Goal: Task Accomplishment & Management: Complete application form

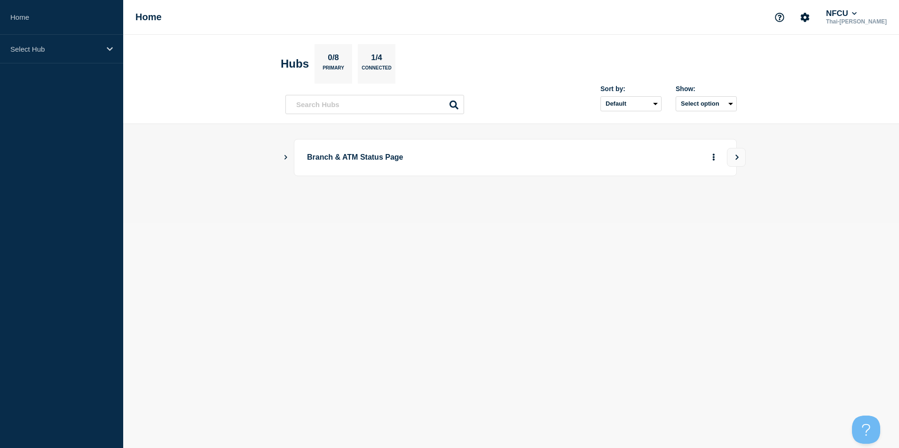
click at [390, 232] on body "Home Select Hub Home NFCU Thai-[PERSON_NAME] Hubs 0/8 Primary 1/4 Connected Sor…" at bounding box center [449, 224] width 899 height 448
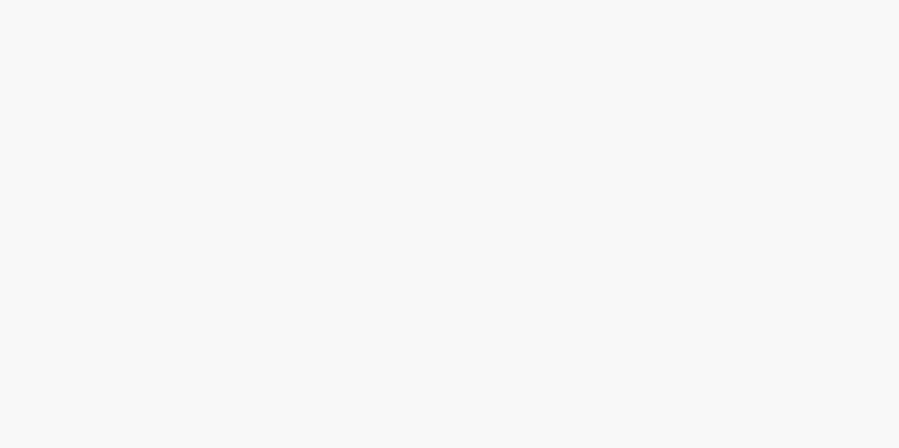
click at [275, 197] on body at bounding box center [449, 224] width 899 height 448
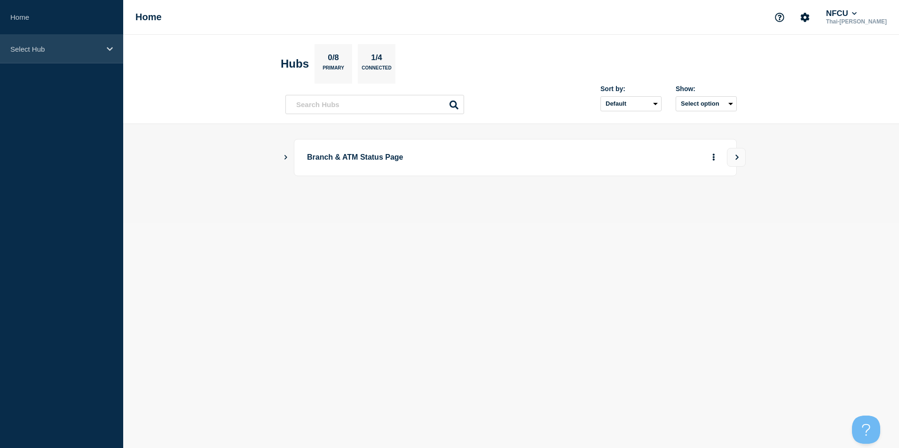
click at [58, 55] on div "Select Hub" at bounding box center [61, 49] width 123 height 29
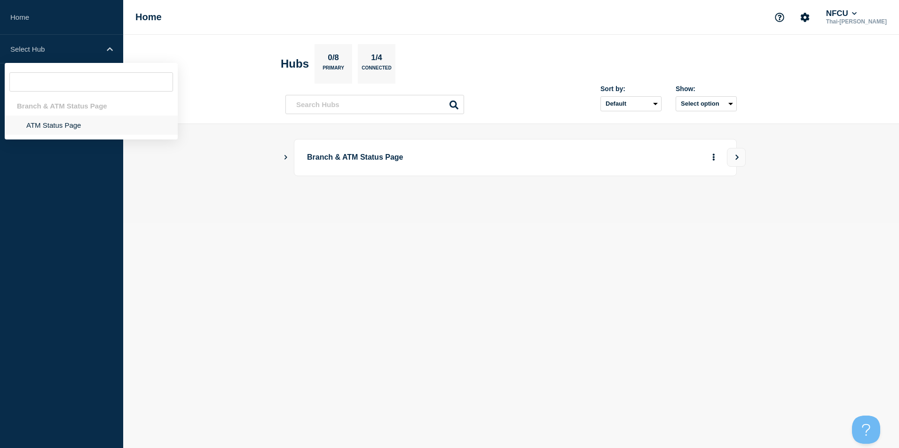
click at [50, 127] on li "ATM Status Page" at bounding box center [91, 125] width 173 height 19
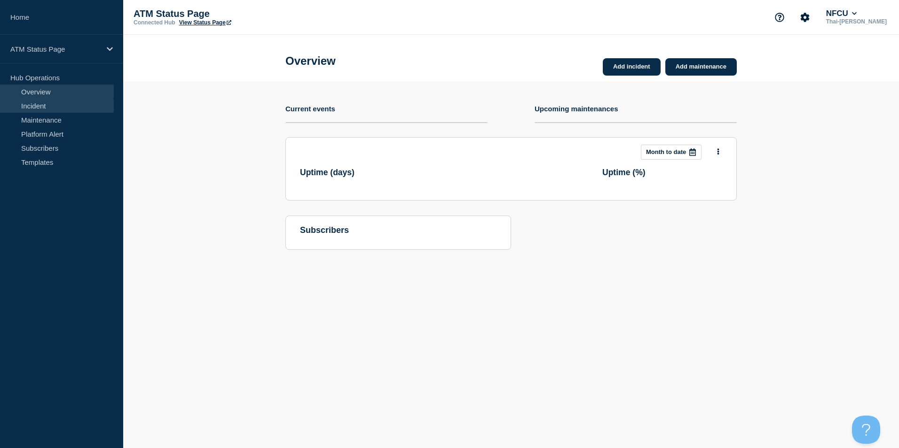
click at [39, 105] on link "Incident" at bounding box center [57, 106] width 114 height 14
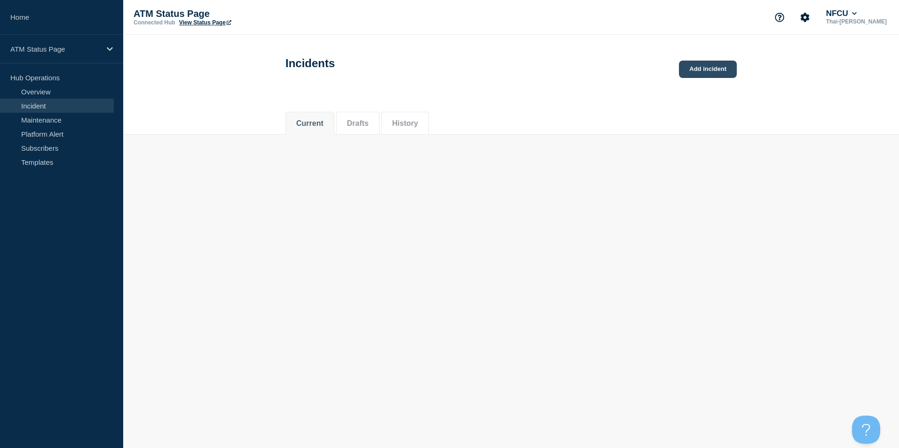
click at [721, 74] on link "Add incident" at bounding box center [708, 69] width 58 height 17
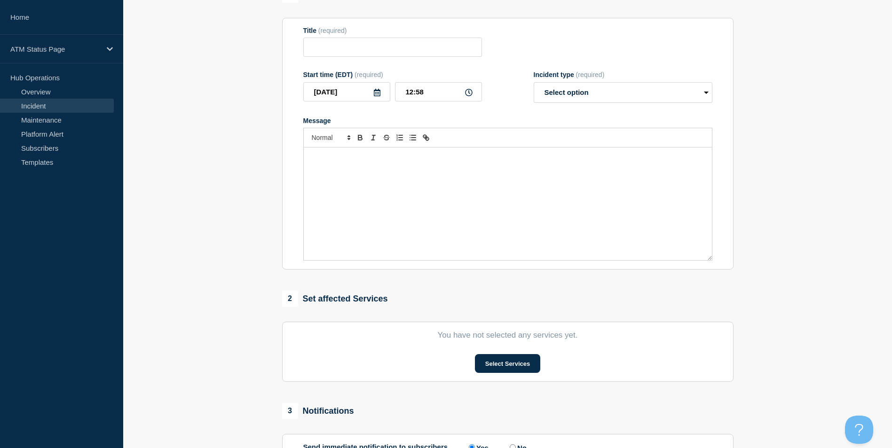
scroll to position [210, 0]
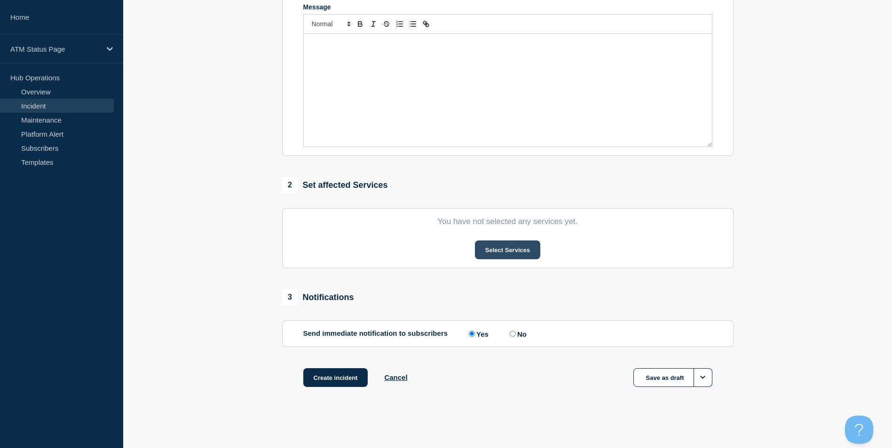
click at [504, 252] on button "Select Services" at bounding box center [507, 250] width 65 height 19
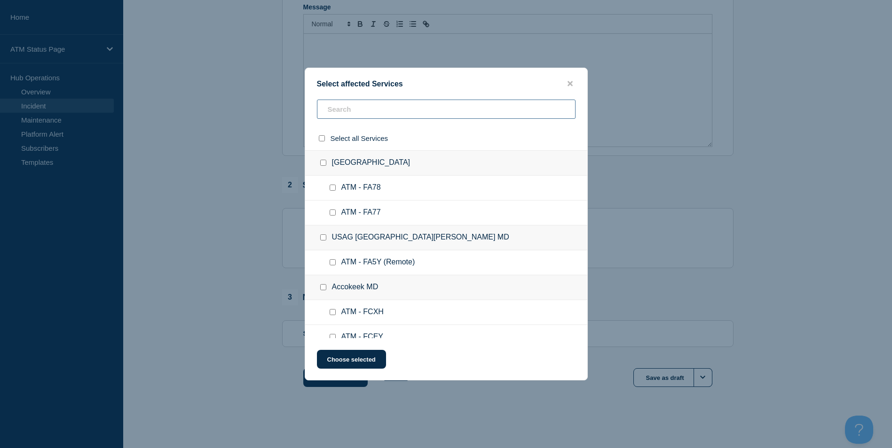
click at [371, 114] on input "text" at bounding box center [446, 109] width 259 height 19
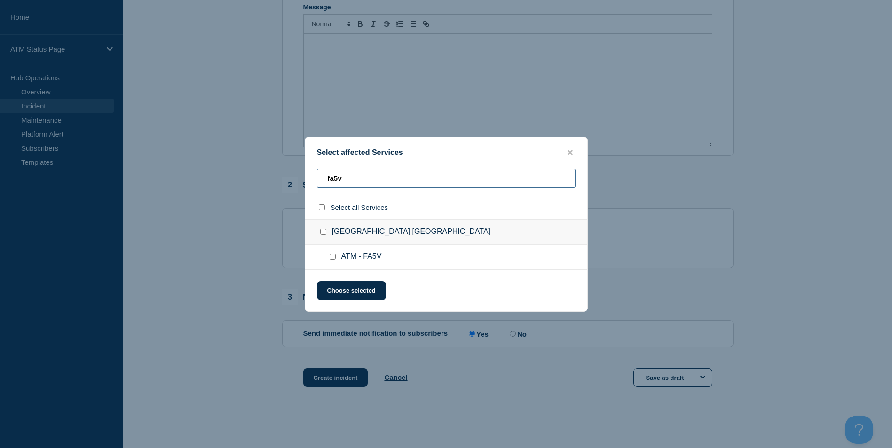
type input "fa5v"
click at [332, 258] on input "ATM - FA5V checkbox" at bounding box center [333, 257] width 6 height 6
checkbox input "true"
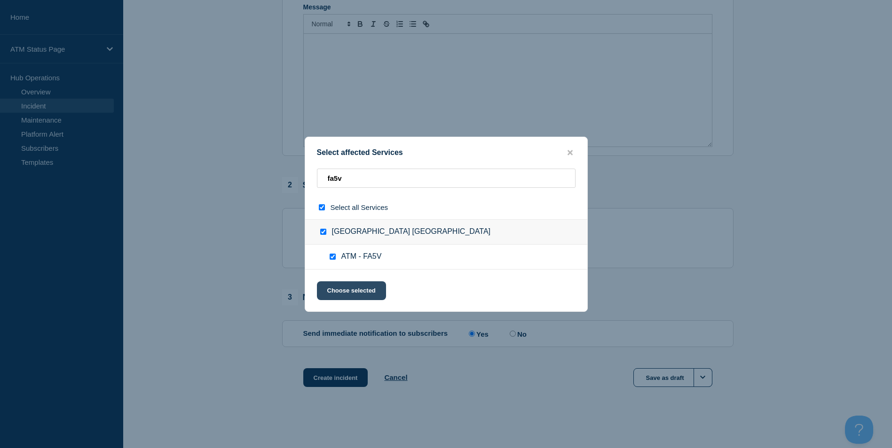
click at [355, 295] on button "Choose selected" at bounding box center [351, 291] width 69 height 19
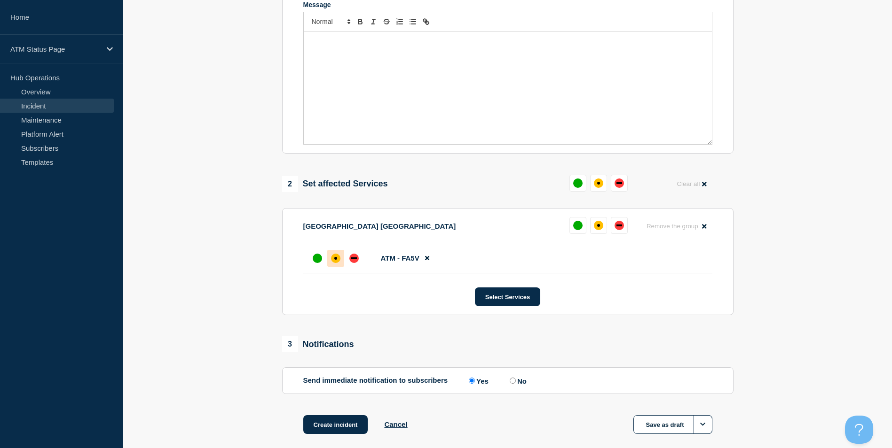
click at [339, 262] on div "affected" at bounding box center [335, 258] width 9 height 9
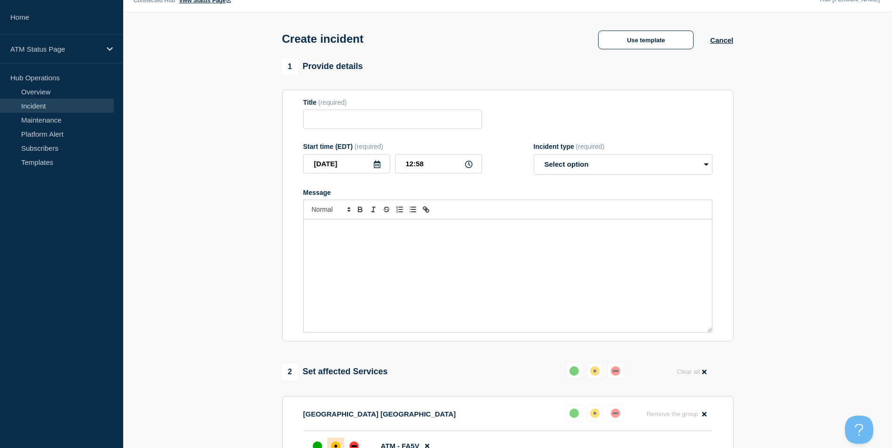
click at [636, 53] on div "Create incident Use template Cancel" at bounding box center [507, 36] width 472 height 46
click at [639, 46] on button "Use template" at bounding box center [645, 40] width 95 height 19
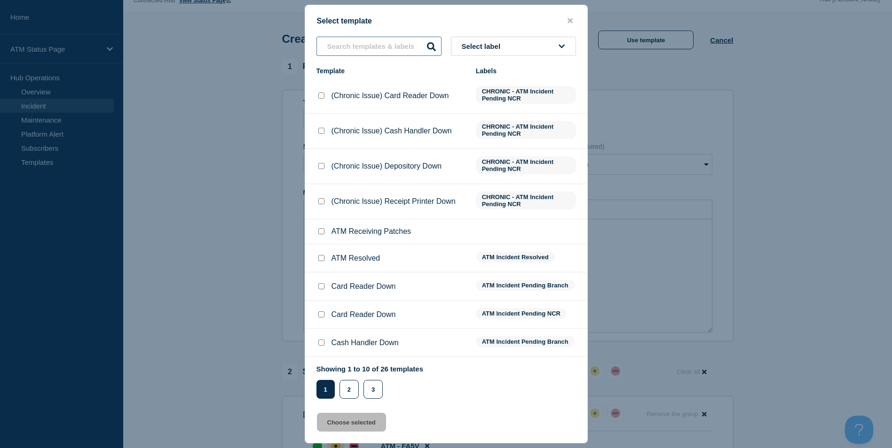
click at [369, 47] on input "text" at bounding box center [378, 46] width 125 height 19
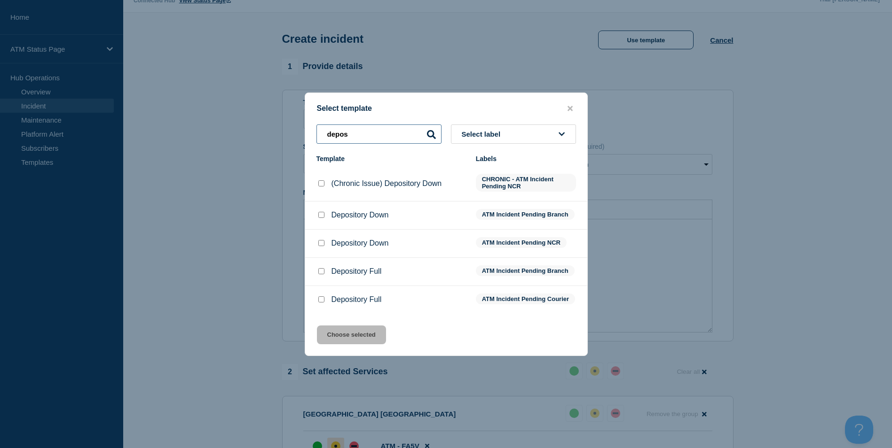
type input "depos"
click at [320, 215] on input "Depository Down checkbox" at bounding box center [321, 215] width 6 height 6
checkbox input "true"
click at [356, 340] on button "Choose selected" at bounding box center [351, 335] width 69 height 19
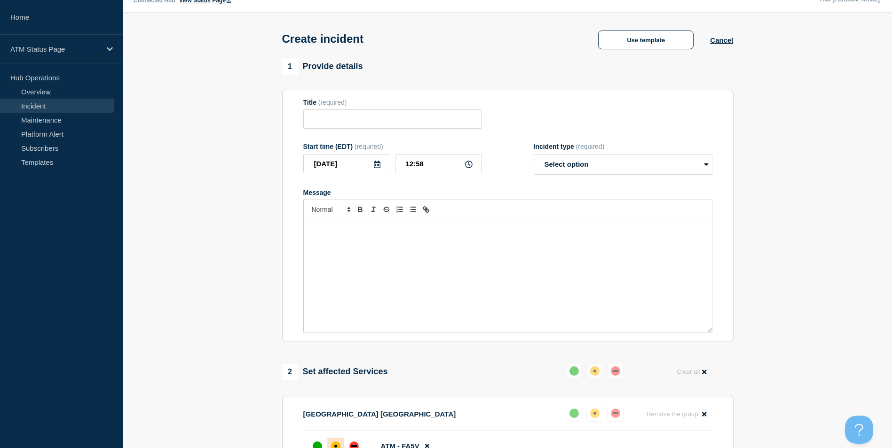
type input "Depository Down"
select select "identified"
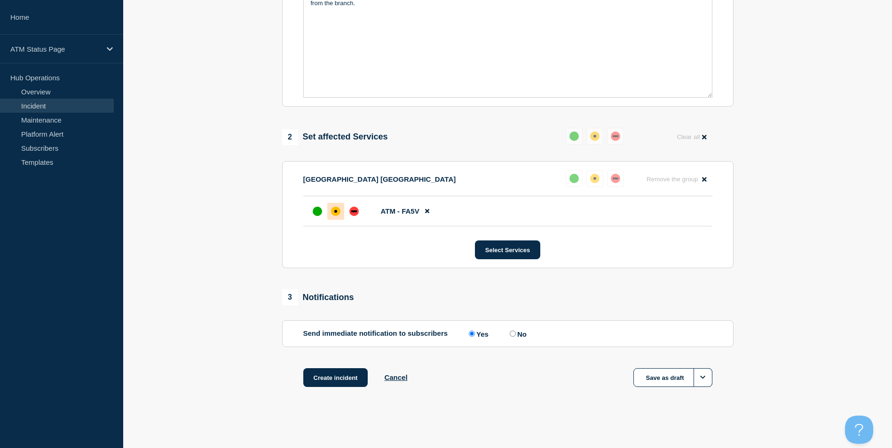
scroll to position [260, 0]
click at [349, 382] on button "Create incident" at bounding box center [335, 378] width 65 height 19
